Goal: Navigation & Orientation: Understand site structure

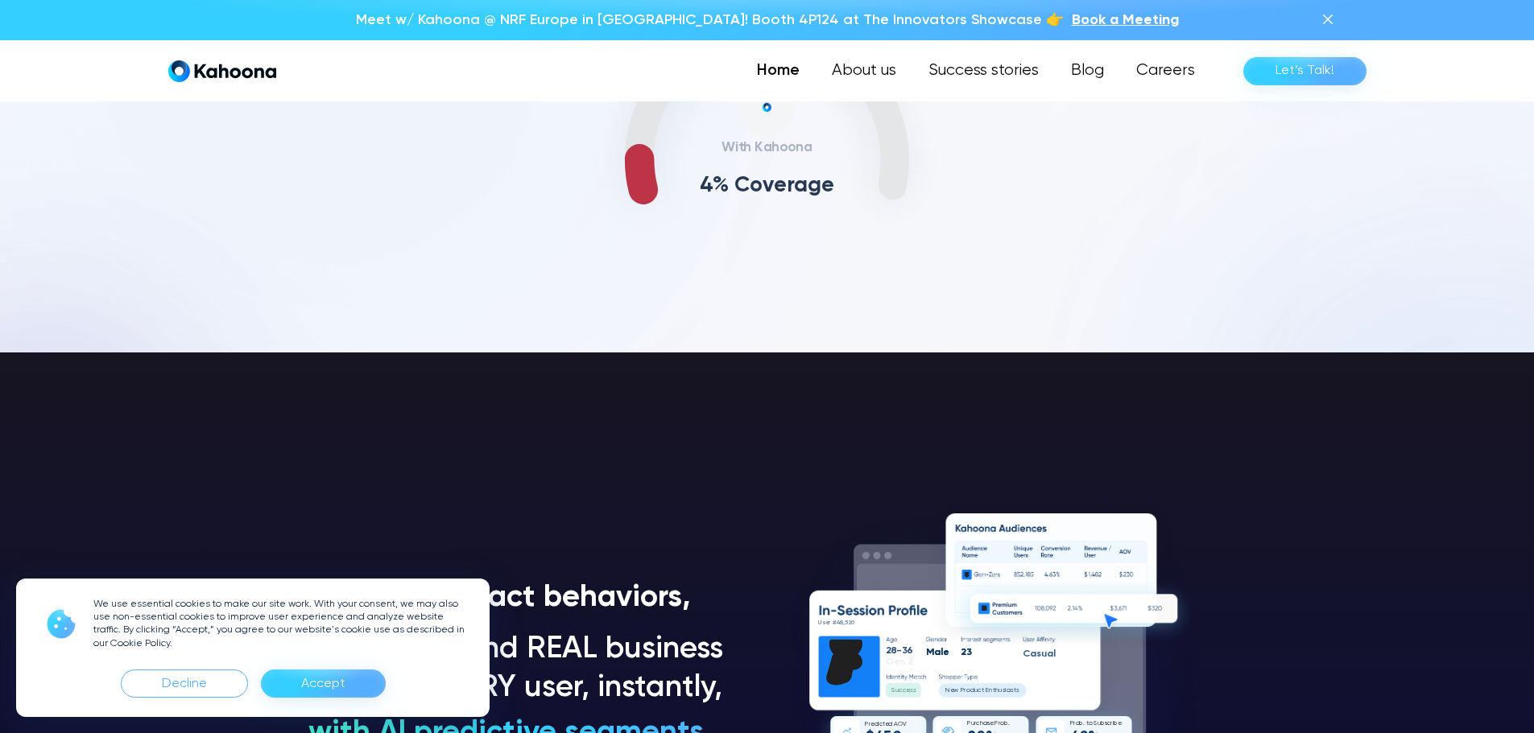
scroll to position [974, 0]
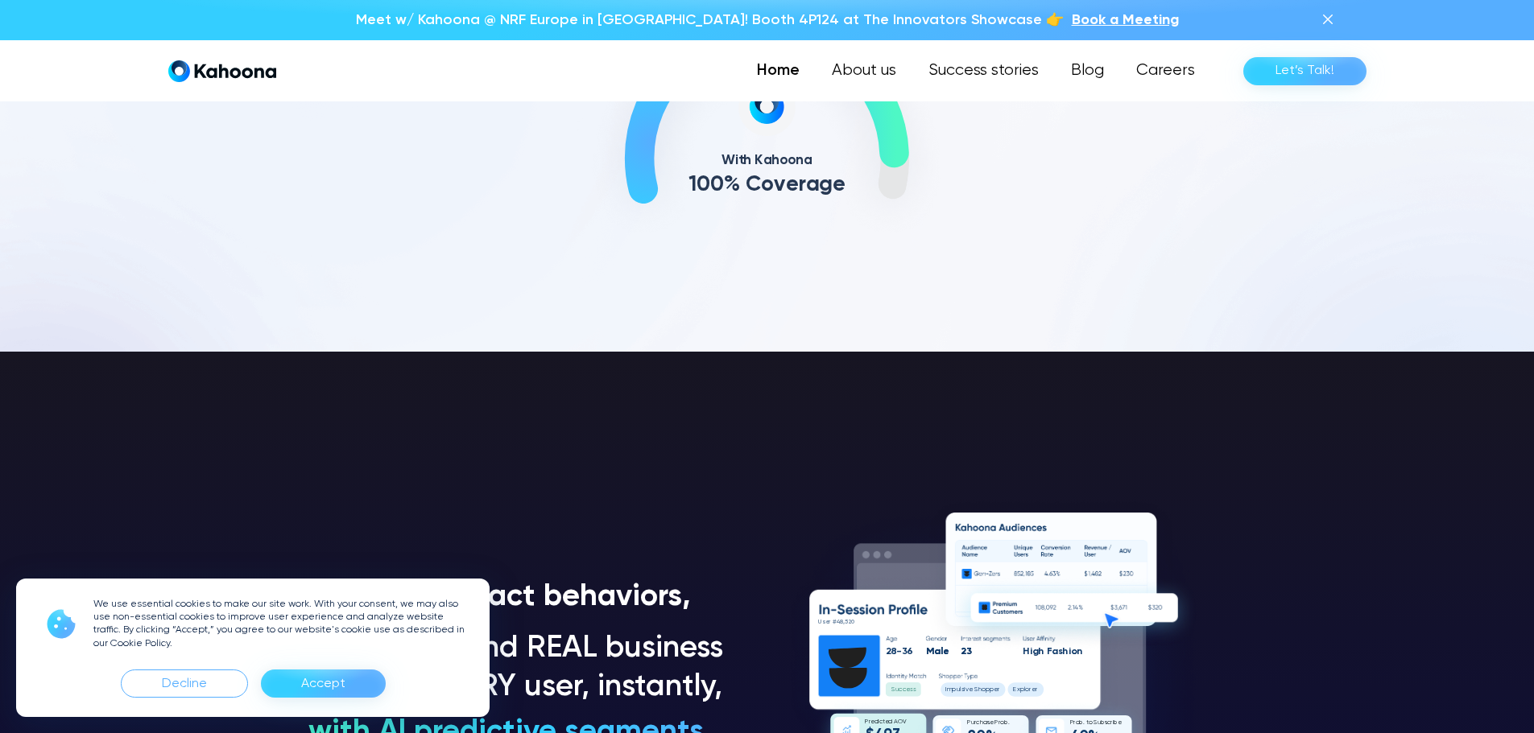
click at [334, 678] on div "Accept" at bounding box center [323, 684] width 44 height 26
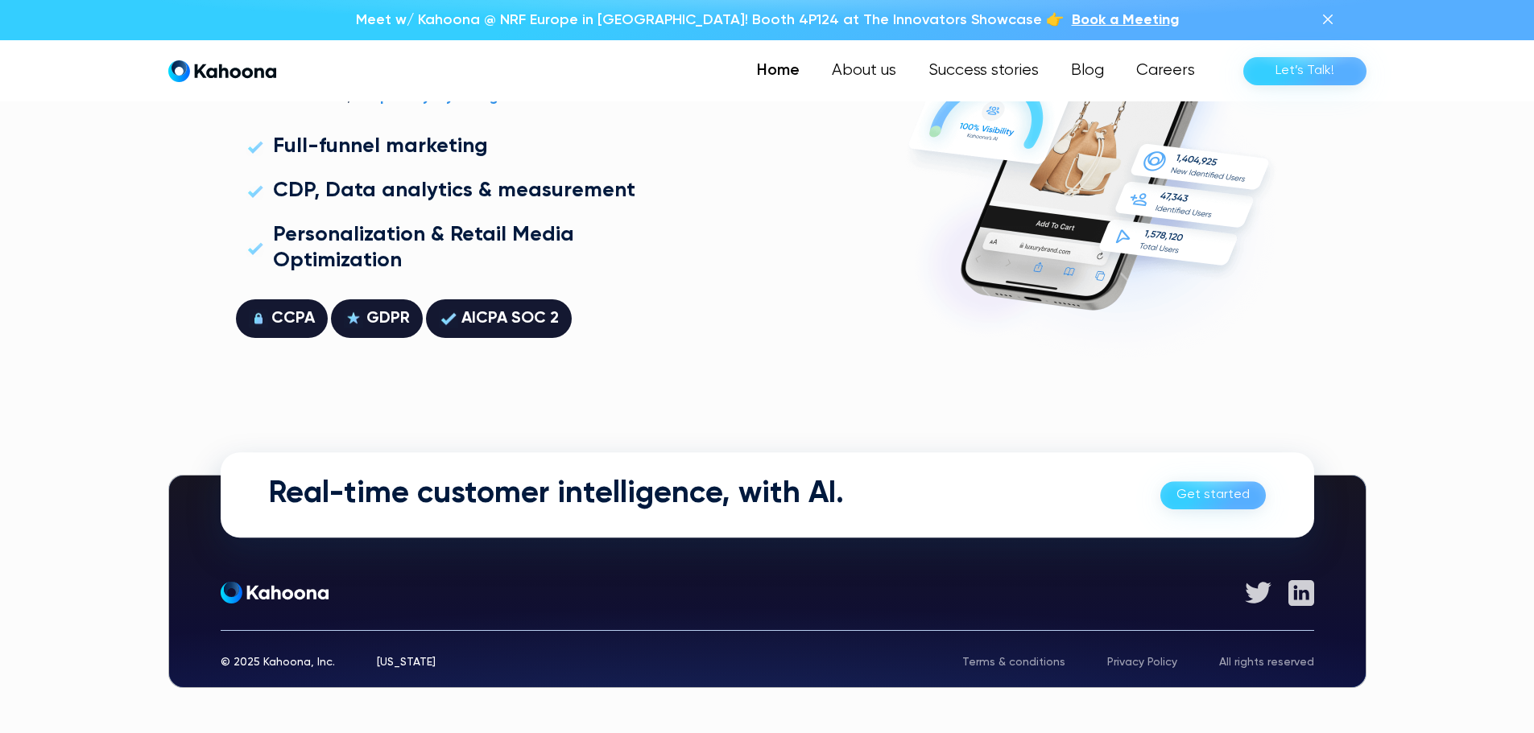
scroll to position [4608, 0]
click at [970, 67] on link "Success stories" at bounding box center [982, 71] width 145 height 32
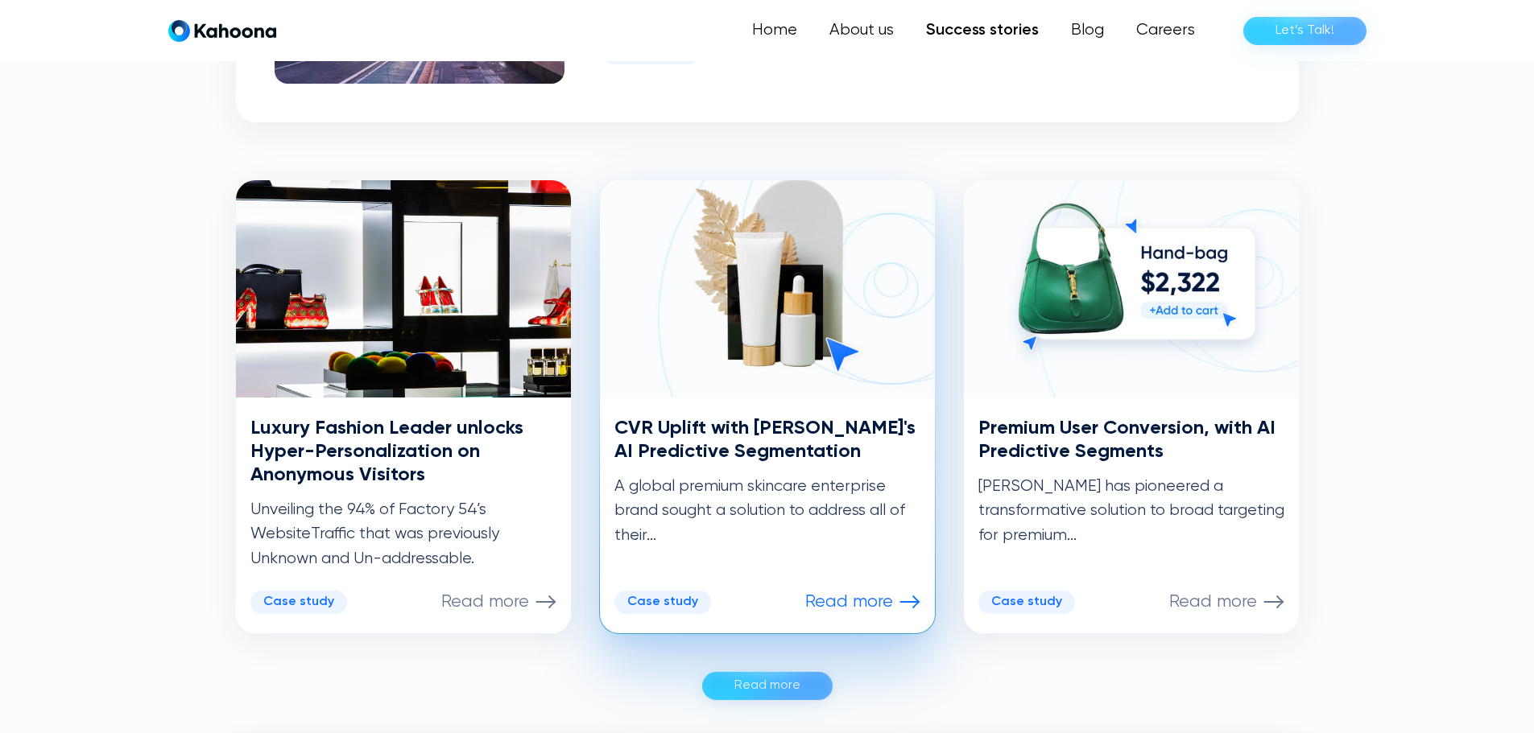
scroll to position [704, 0]
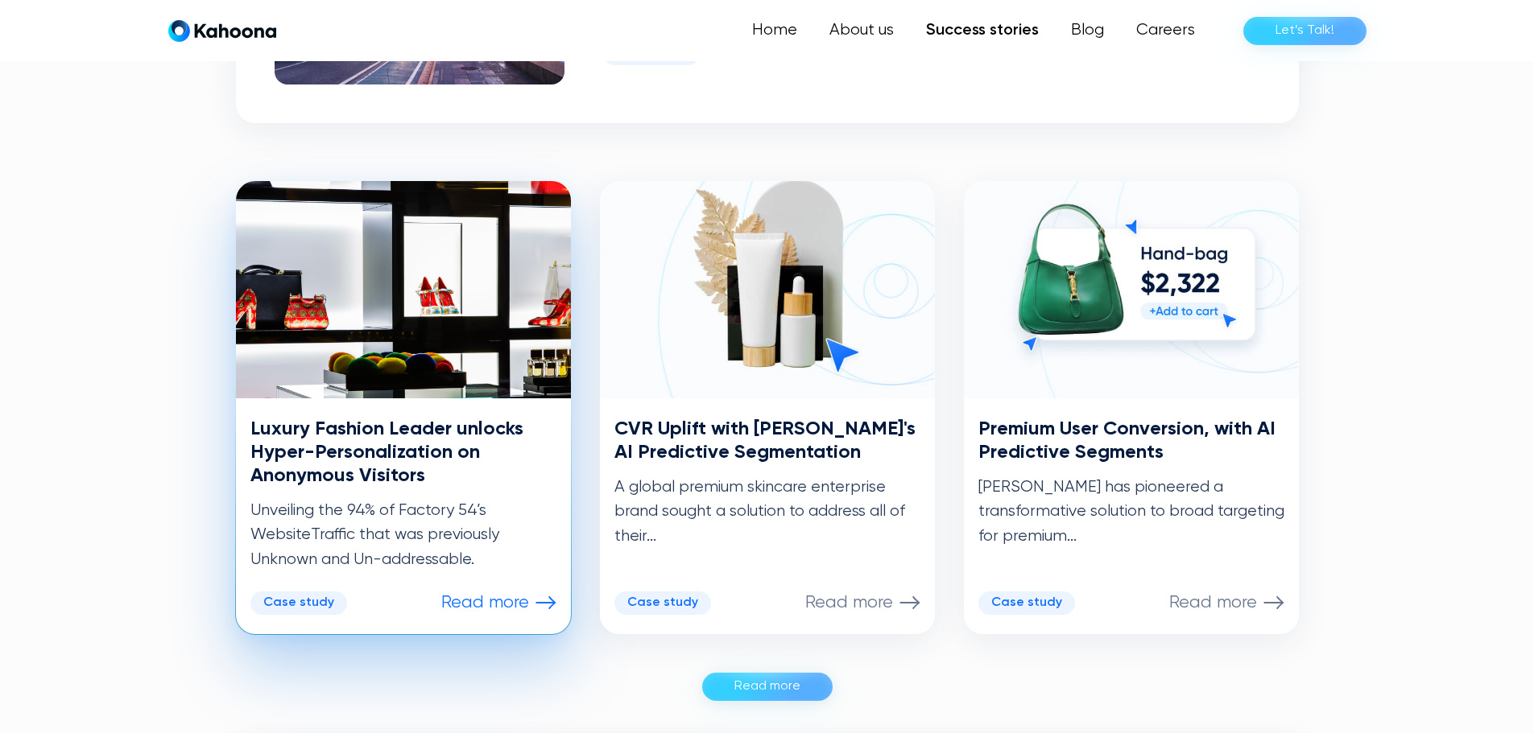
click at [300, 603] on div "Case study" at bounding box center [298, 603] width 71 height 15
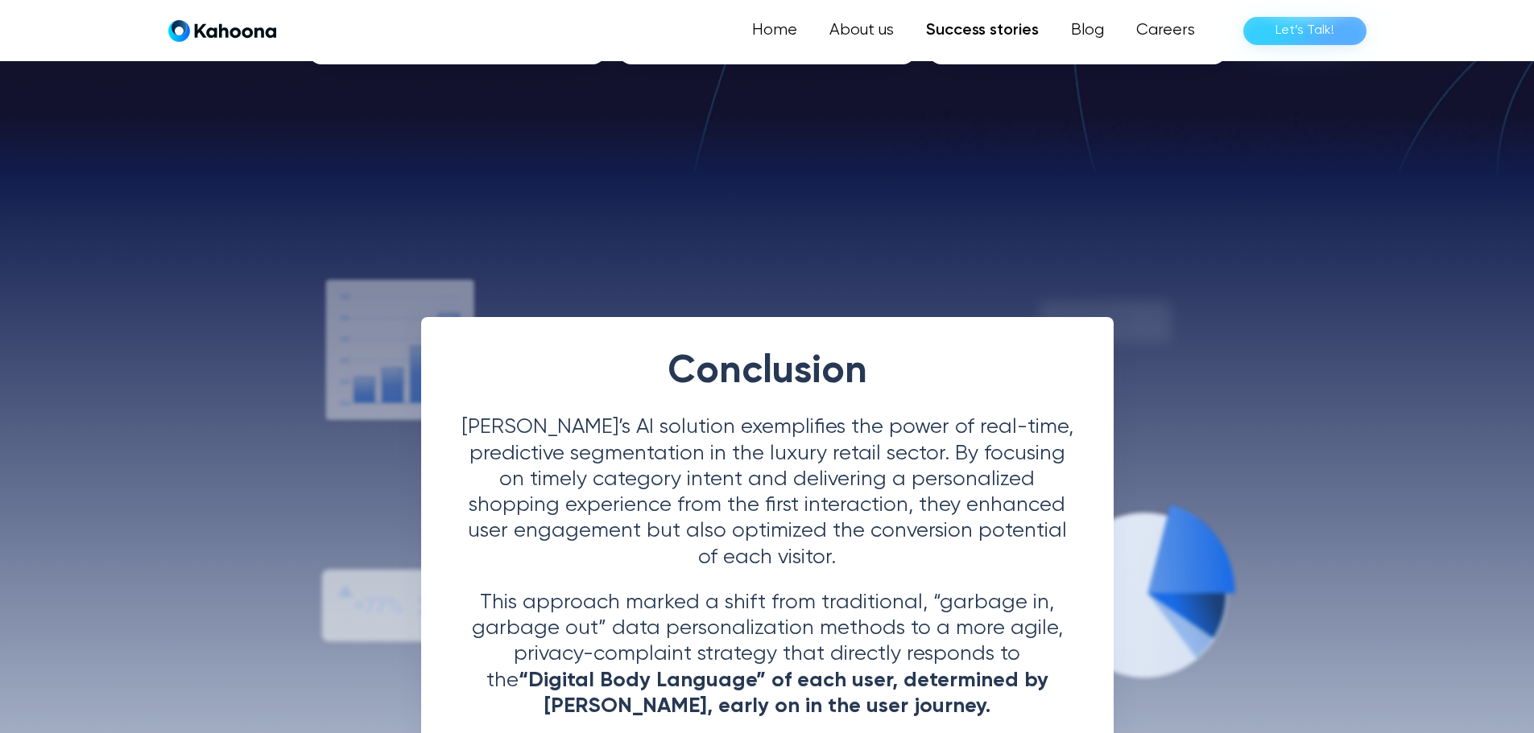
scroll to position [2921, 0]
click at [1167, 35] on link "Careers" at bounding box center [1164, 30] width 93 height 32
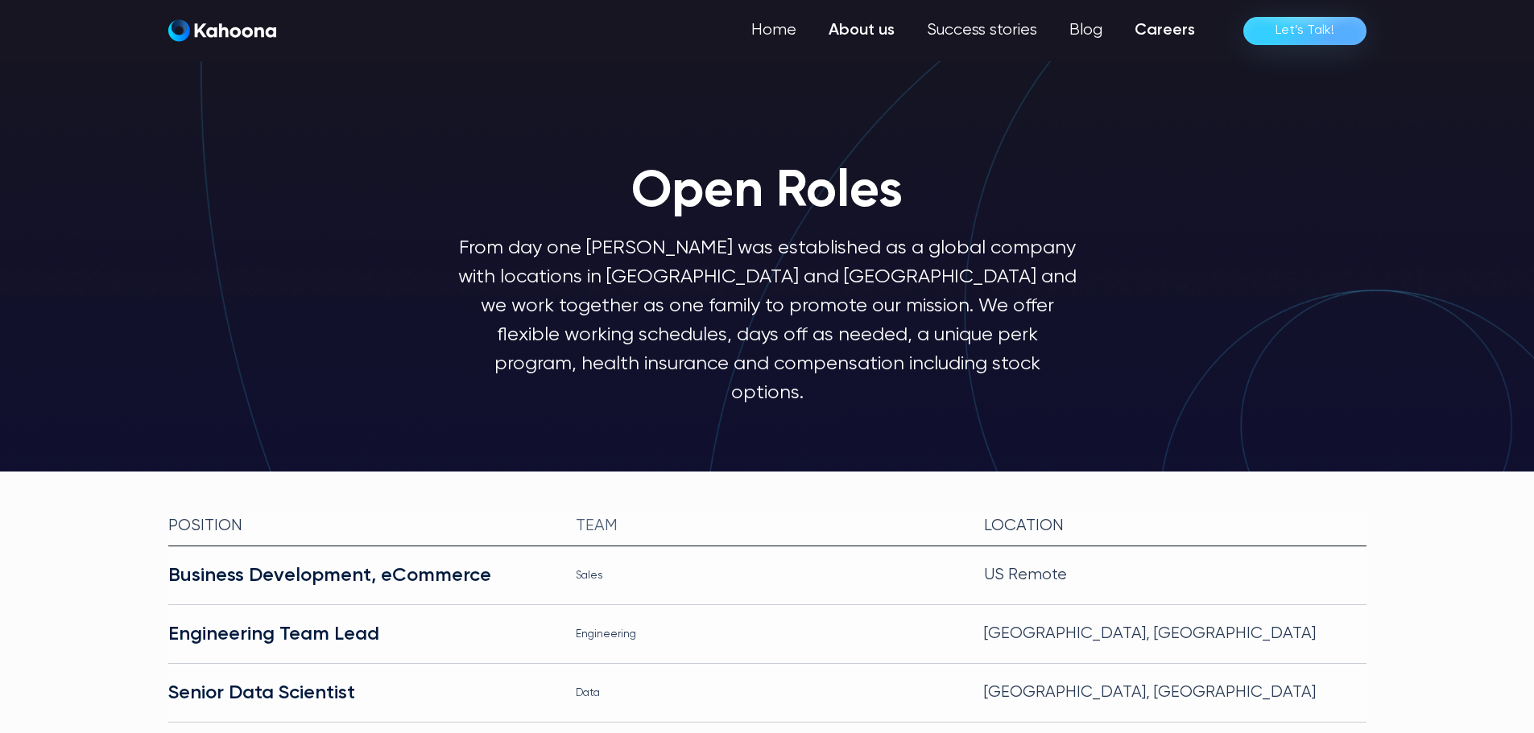
click at [886, 36] on link "About us" at bounding box center [861, 30] width 98 height 32
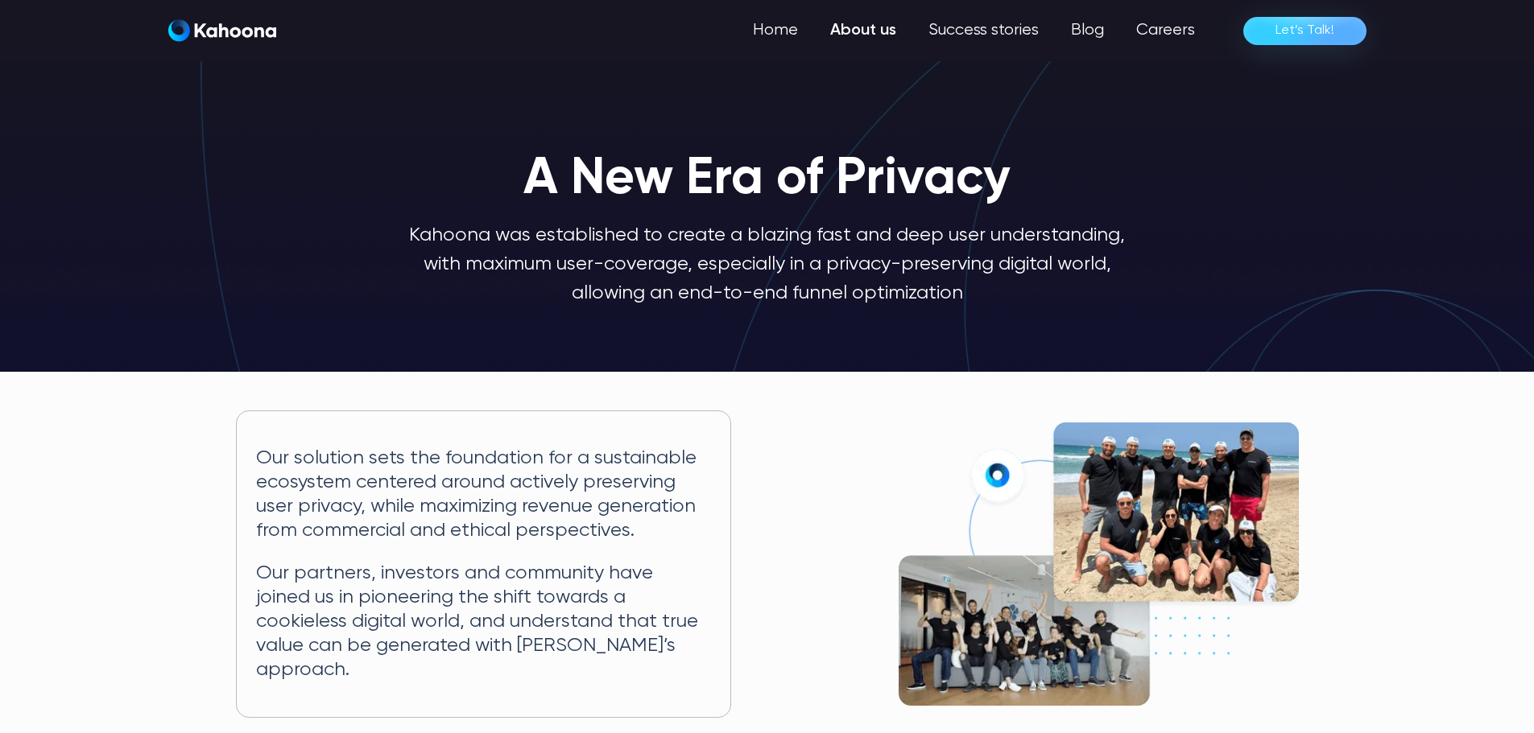
click at [876, 33] on link "About us" at bounding box center [863, 30] width 98 height 32
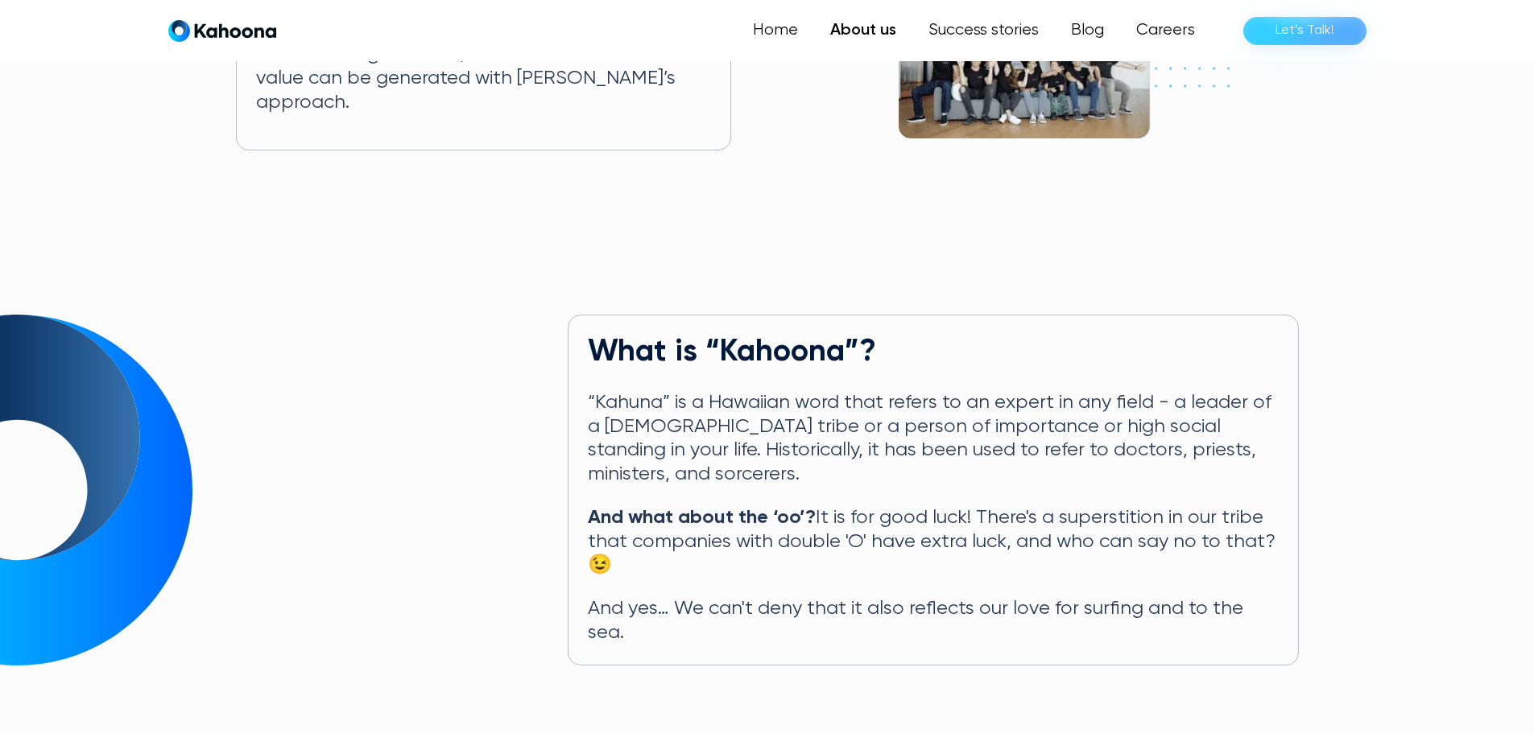
scroll to position [568, 0]
